Goal: Task Accomplishment & Management: Complete application form

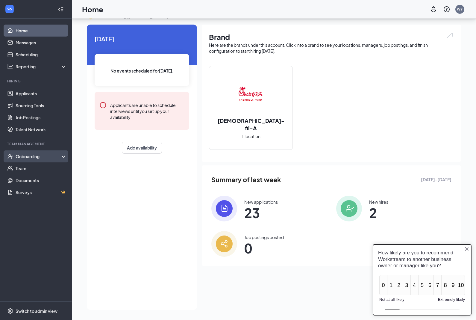
click at [44, 153] on div "Onboarding" at bounding box center [39, 156] width 46 height 6
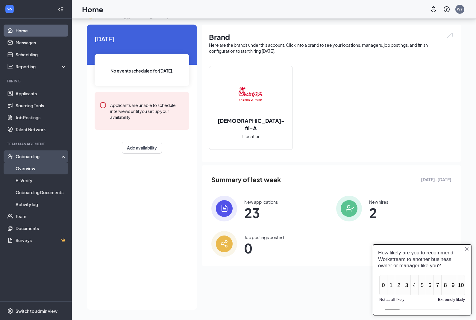
click at [52, 162] on link "Overview" at bounding box center [41, 168] width 51 height 12
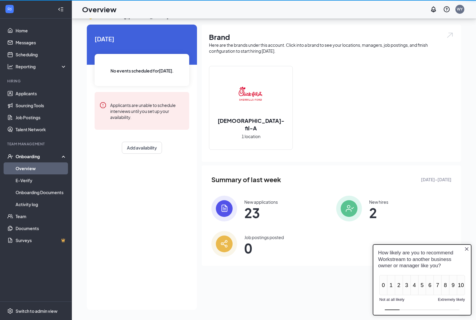
scroll to position [24, 0]
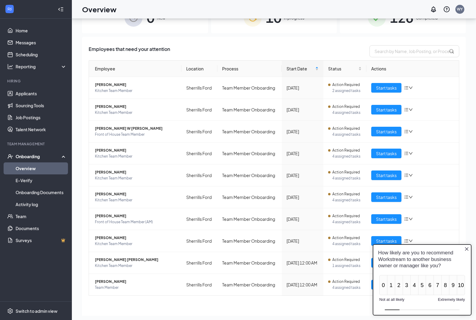
click at [464, 249] on icon "Close button" at bounding box center [466, 248] width 5 height 5
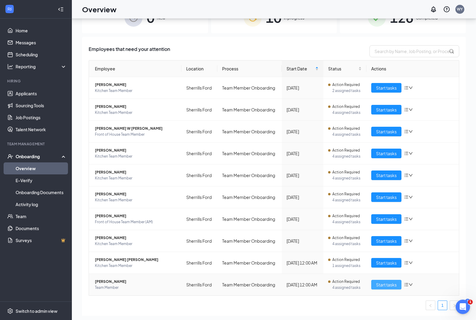
click at [383, 285] on span "Start tasks" at bounding box center [386, 284] width 21 height 7
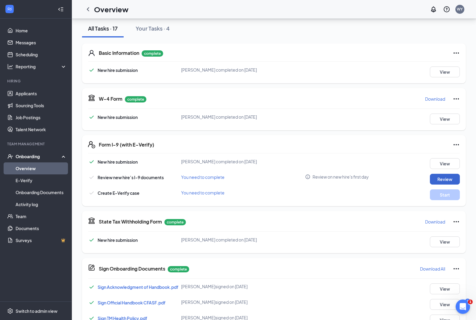
click at [448, 183] on button "Review" at bounding box center [445, 179] width 30 height 11
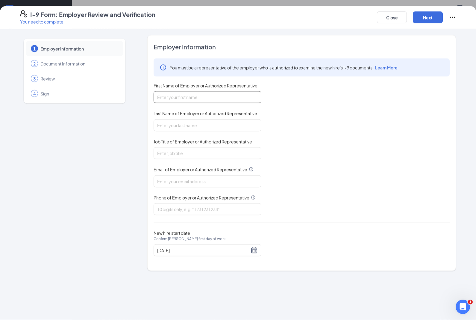
click at [228, 99] on input "First Name of Employer or Authorized Representative" at bounding box center [208, 97] width 108 height 12
type input "[PERSON_NAME]"
type input "Owner"
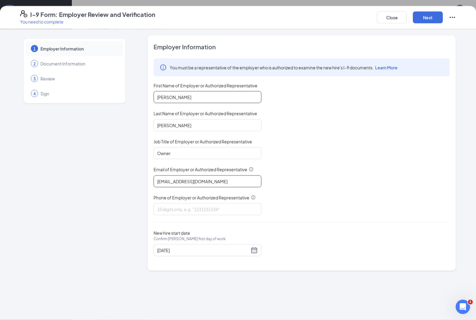
type input "[EMAIL_ADDRESS][DOMAIN_NAME]"
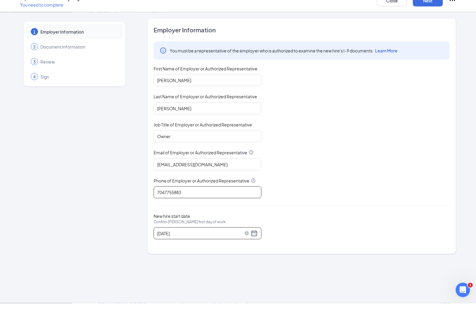
type input "7047755883"
click at [252, 246] on div "[DATE]" at bounding box center [207, 249] width 101 height 7
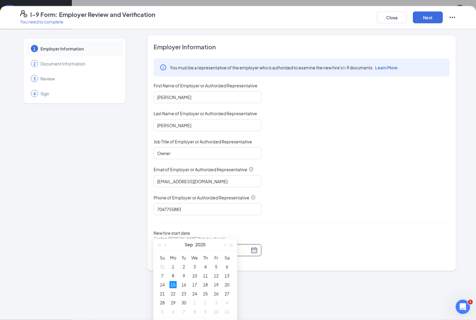
click at [176, 286] on div "15" at bounding box center [172, 284] width 7 height 7
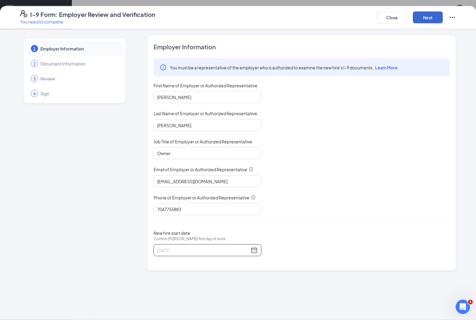
click at [433, 18] on button "Next" at bounding box center [428, 17] width 30 height 12
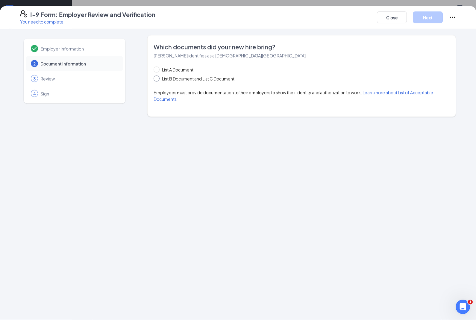
click at [157, 77] on input "List B Document and List C Document" at bounding box center [156, 77] width 4 height 4
radio input "true"
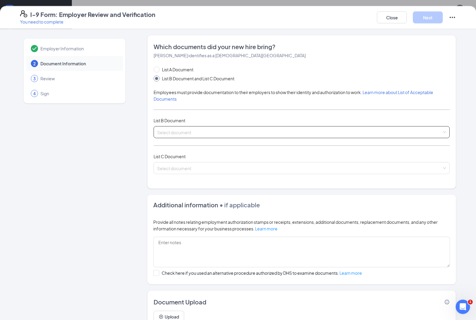
click at [240, 131] on input "search" at bounding box center [299, 130] width 285 height 9
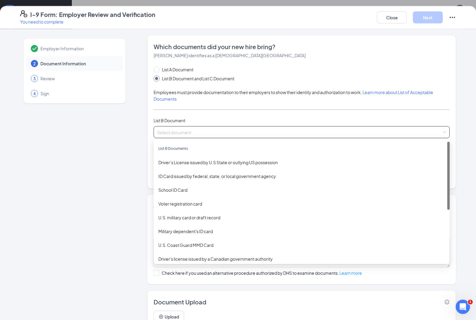
click at [265, 159] on div "Driver’s License issued by U.S State or outlying US possession" at bounding box center [301, 162] width 286 height 7
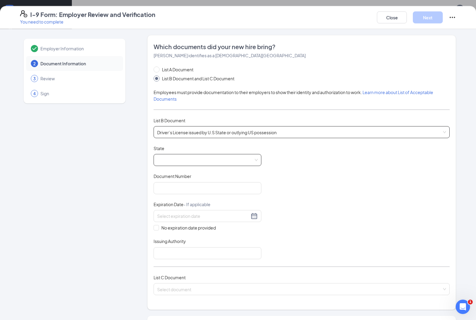
click at [234, 160] on span at bounding box center [207, 159] width 101 height 11
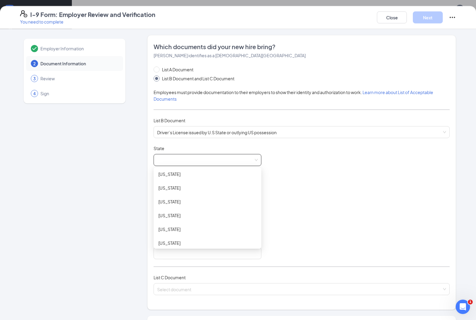
scroll to position [0, 0]
